Goal: Task Accomplishment & Management: Complete application form

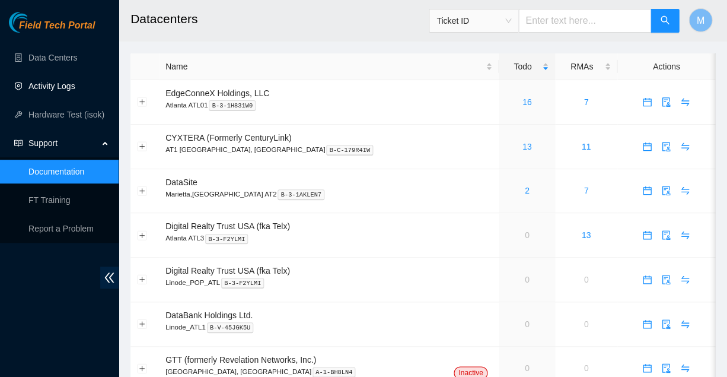
click at [50, 85] on link "Activity Logs" at bounding box center [51, 85] width 47 height 9
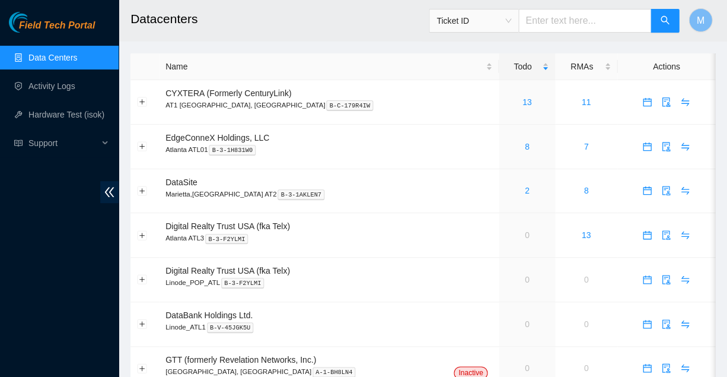
click at [50, 85] on link "Activity Logs" at bounding box center [51, 85] width 47 height 9
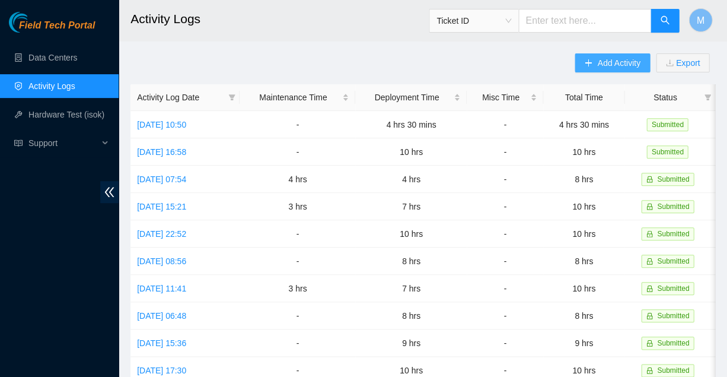
click at [621, 60] on span "Add Activity" at bounding box center [619, 62] width 43 height 13
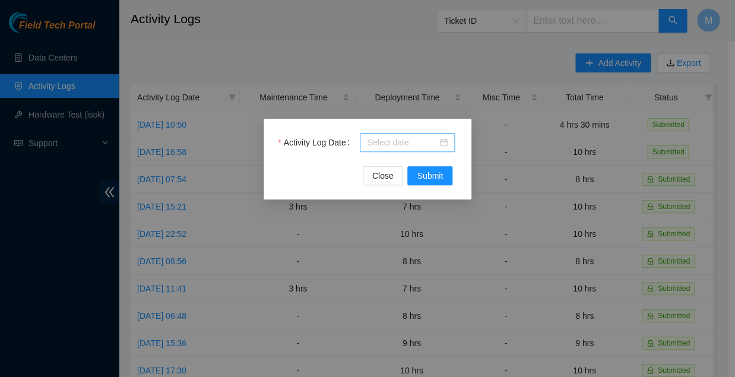
click at [409, 139] on input "Activity Log Date" at bounding box center [402, 142] width 70 height 13
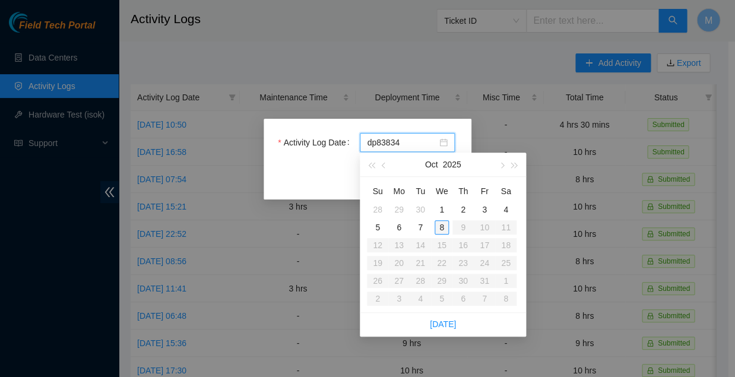
type input "[DATE]"
click at [442, 223] on div "8" at bounding box center [441, 227] width 14 height 14
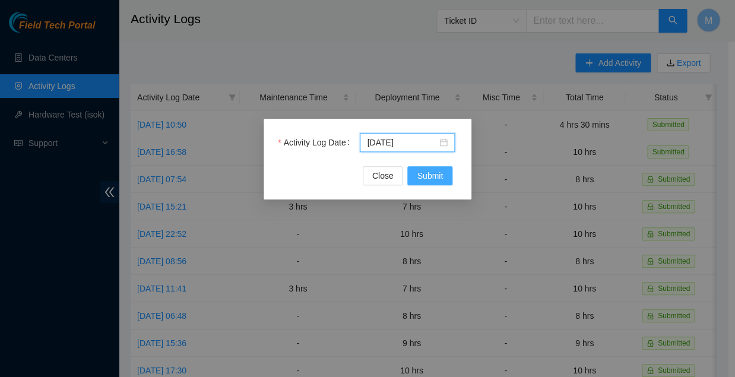
click at [435, 170] on span "Submit" at bounding box center [430, 175] width 26 height 13
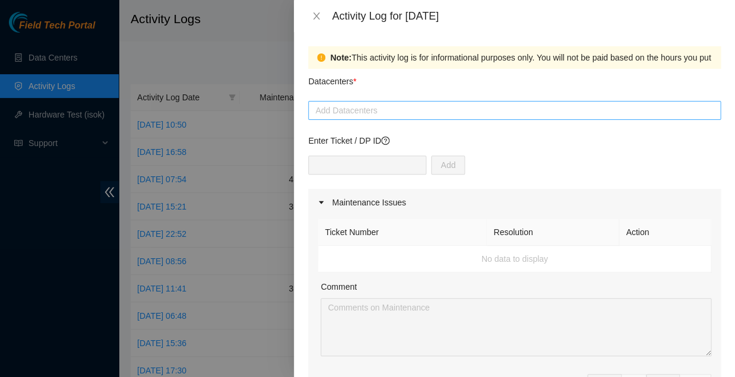
click at [422, 103] on div at bounding box center [514, 110] width 406 height 14
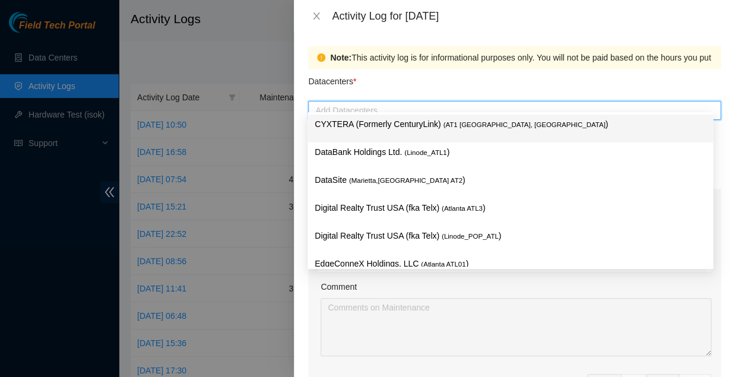
click at [417, 122] on p "CYXTERA (Formerly CenturyLink) ( AT1 [GEOGRAPHIC_DATA], [GEOGRAPHIC_DATA] )" at bounding box center [509, 124] width 391 height 14
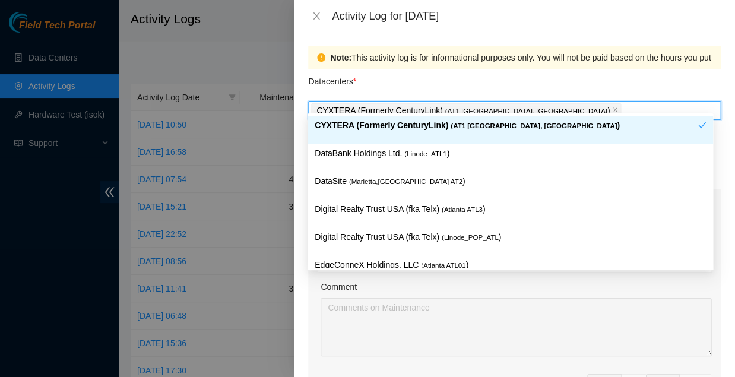
click at [465, 75] on div "Datacenters *" at bounding box center [514, 85] width 412 height 32
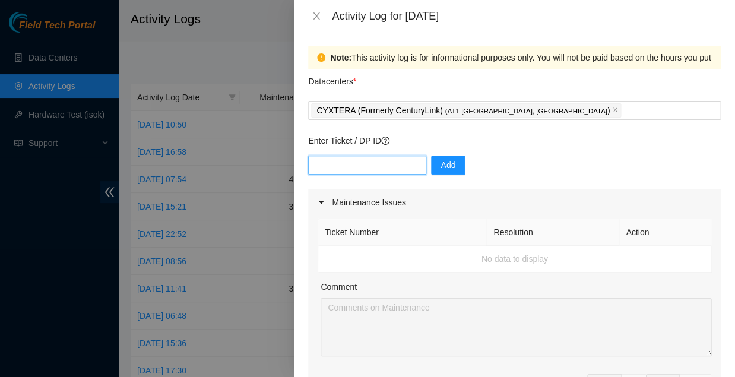
click at [378, 155] on input "text" at bounding box center [367, 164] width 118 height 19
type input "dp83834"
click at [440, 158] on span "Add" at bounding box center [447, 164] width 15 height 13
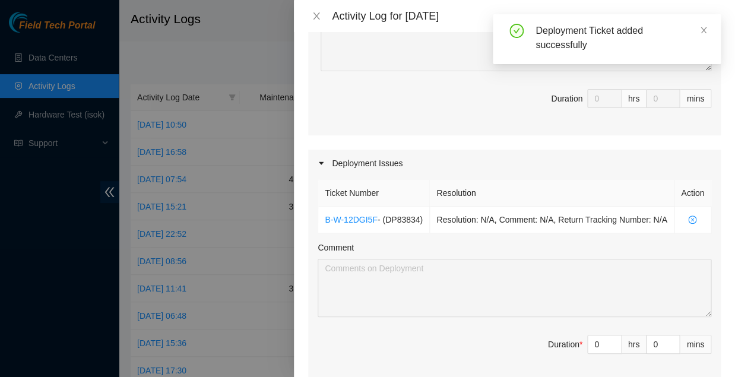
scroll to position [287, 0]
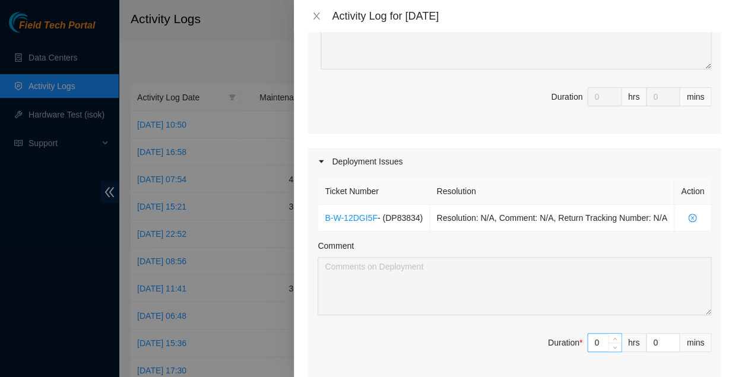
click at [598, 333] on input "0" at bounding box center [603, 342] width 33 height 18
type input "1"
type input "12"
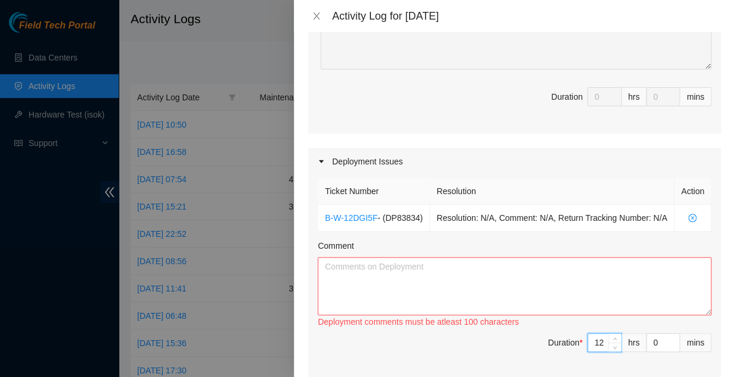
type input "12"
click at [383, 257] on textarea "Comment" at bounding box center [513, 286] width 393 height 58
type textarea "R"
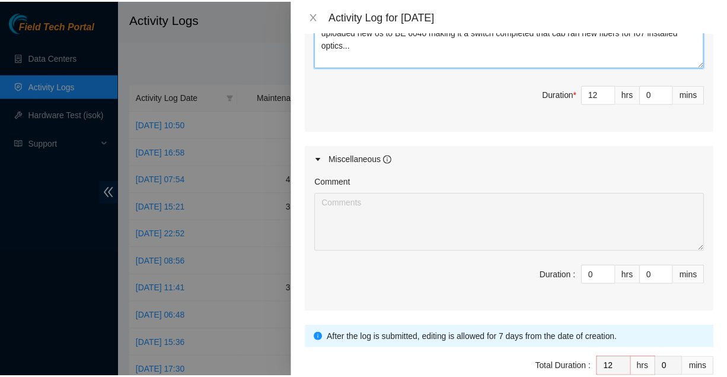
scroll to position [534, 0]
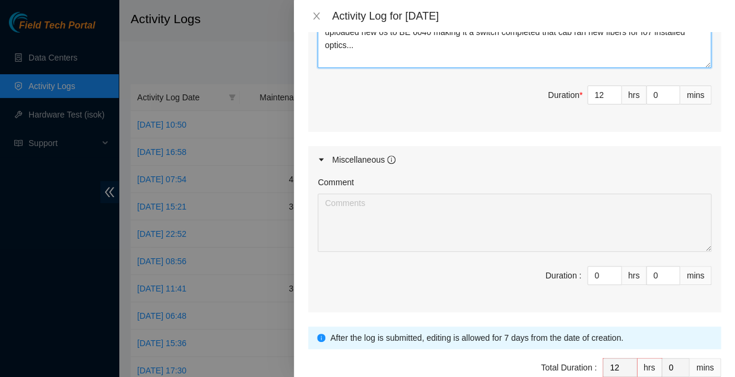
type textarea "Installed new fibers in H04 and installed new optics removed older fiber and pl…"
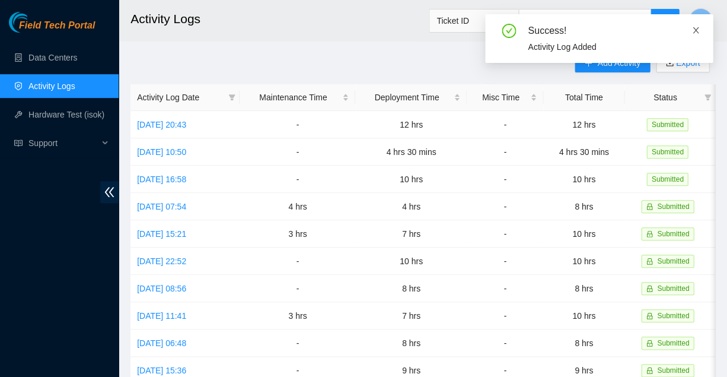
click at [696, 27] on icon "close" at bounding box center [696, 30] width 8 height 8
